Goal: Transaction & Acquisition: Purchase product/service

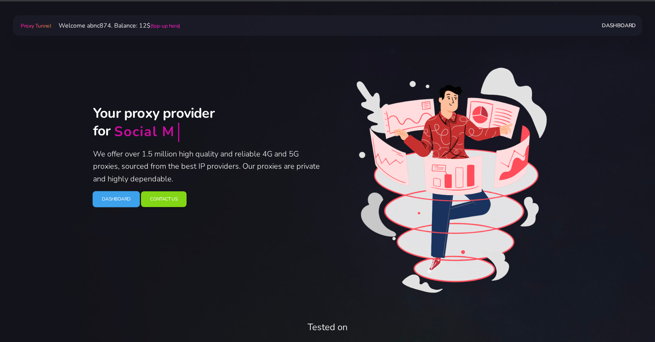
click at [99, 204] on link "Dashboard" at bounding box center [117, 199] width 48 height 16
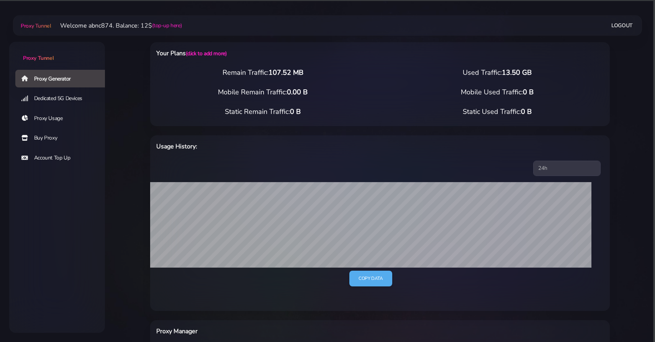
click at [47, 134] on link "Buy Proxy" at bounding box center [63, 138] width 96 height 18
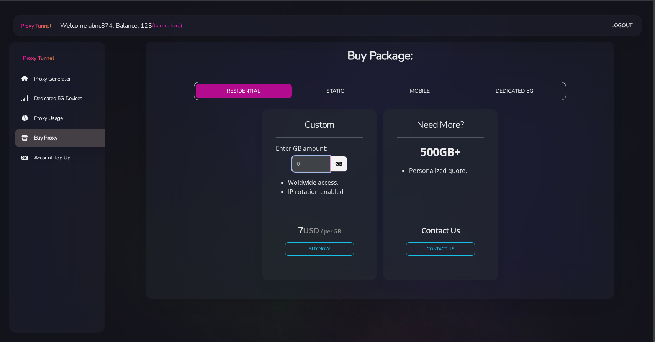
click at [308, 158] on input "number" at bounding box center [311, 163] width 39 height 15
type input "1"
click at [313, 254] on button "Buy Now" at bounding box center [319, 248] width 70 height 13
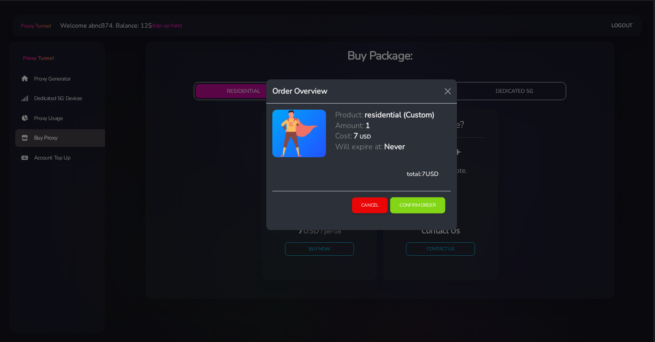
click at [415, 205] on button "Confirm Order" at bounding box center [417, 205] width 55 height 16
